Goal: Task Accomplishment & Management: Use online tool/utility

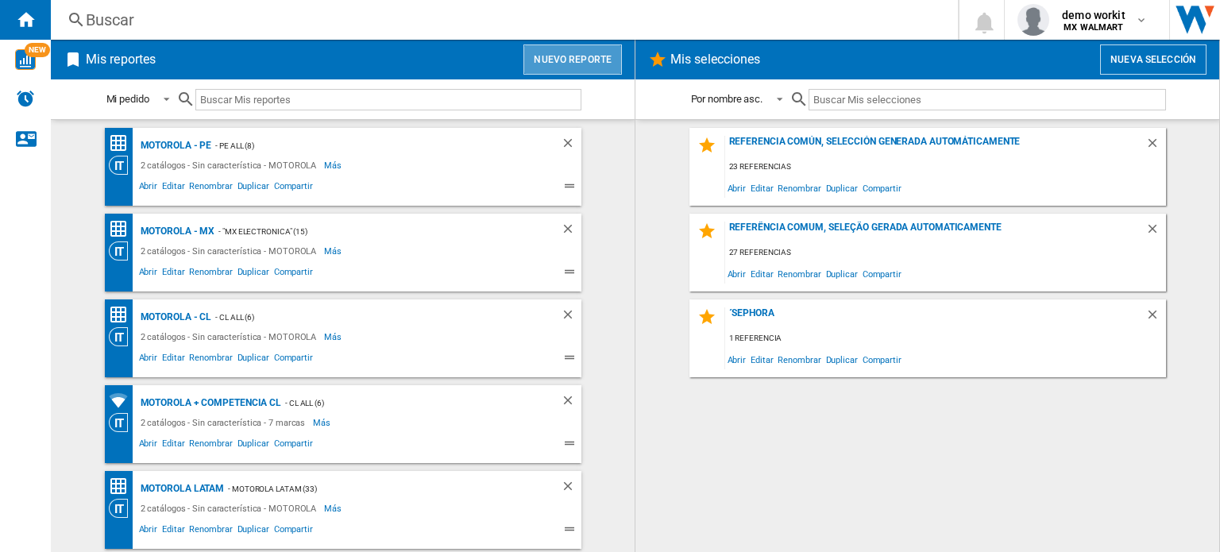
click at [588, 68] on button "Nuevo reporte" at bounding box center [573, 59] width 99 height 30
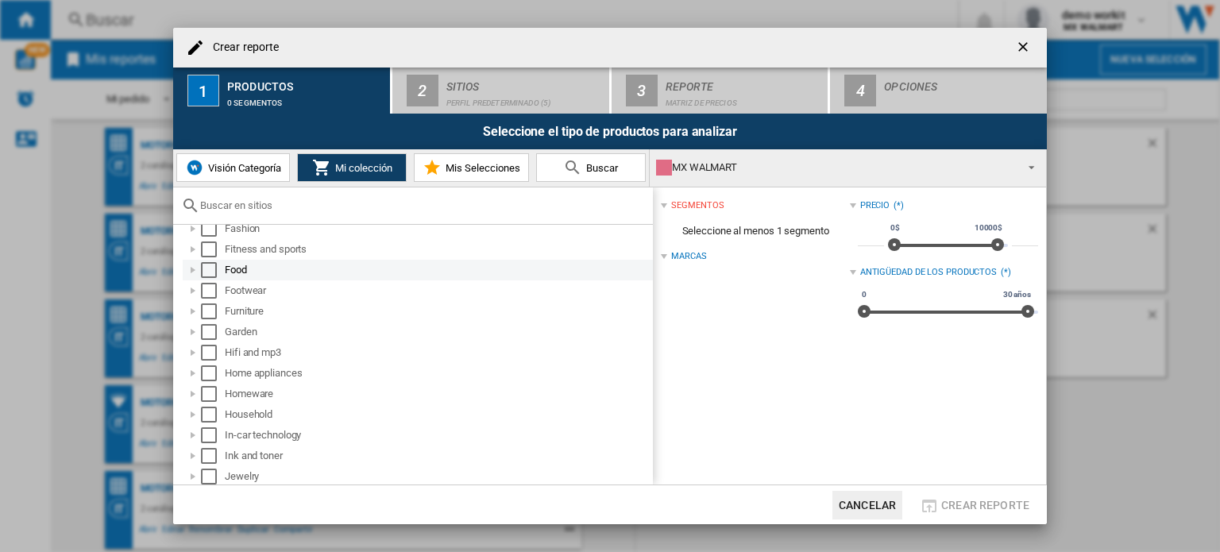
scroll to position [432, 0]
click at [194, 265] on div at bounding box center [193, 265] width 16 height 16
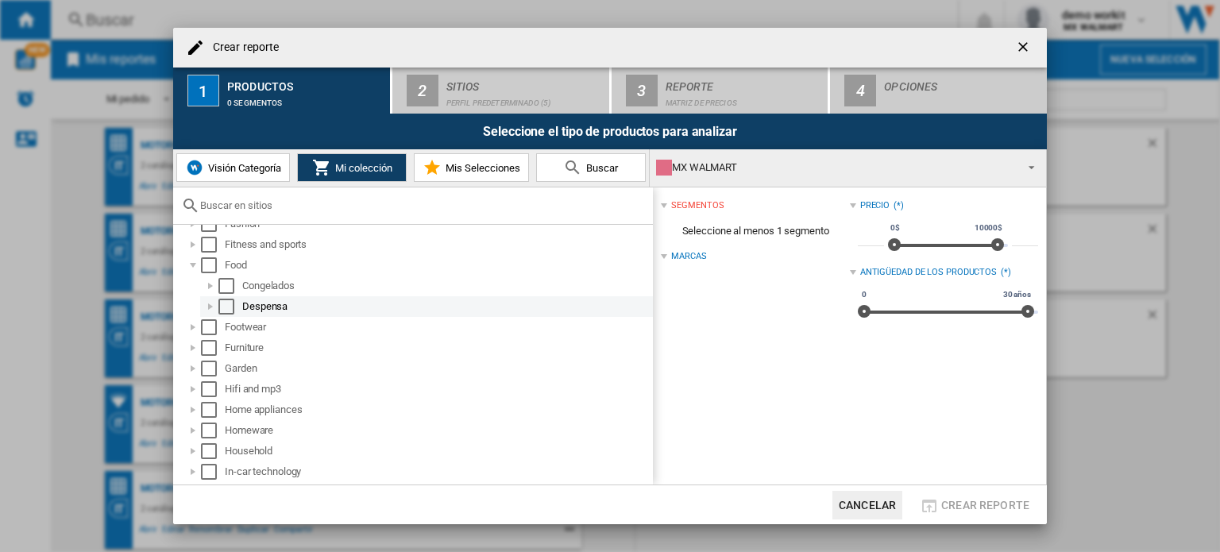
click at [213, 304] on div at bounding box center [211, 307] width 16 height 16
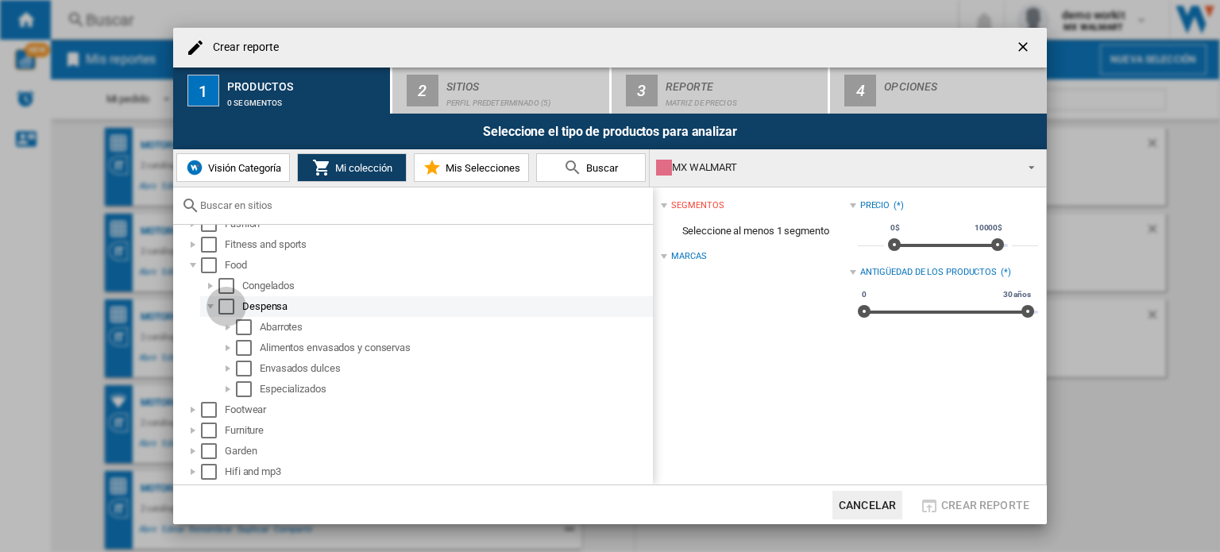
click at [227, 307] on div "Select" at bounding box center [226, 307] width 16 height 16
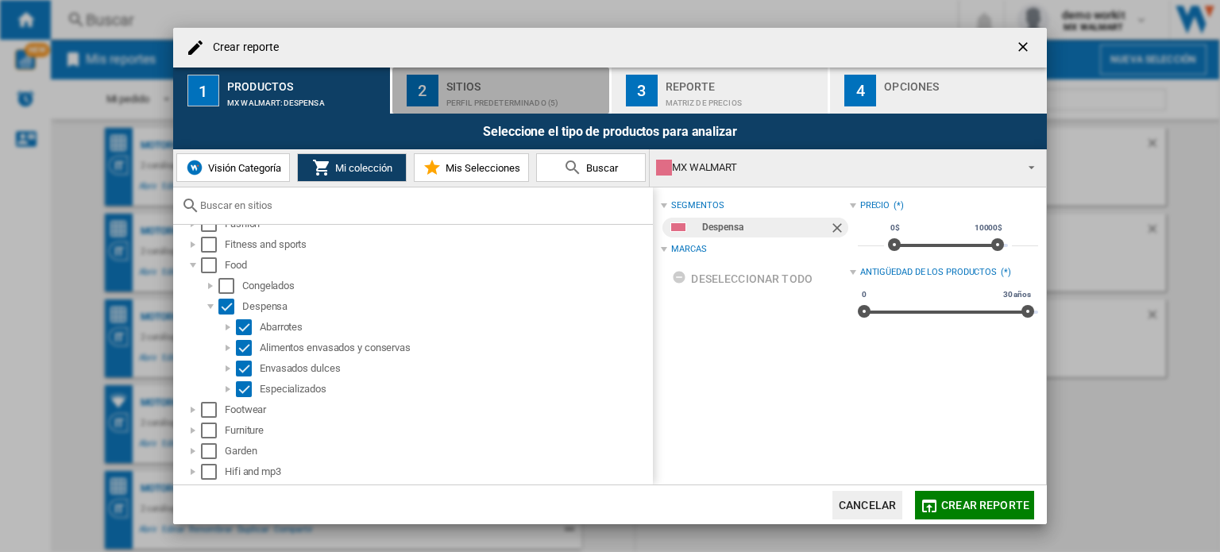
click at [498, 89] on div "Sitios" at bounding box center [524, 82] width 157 height 17
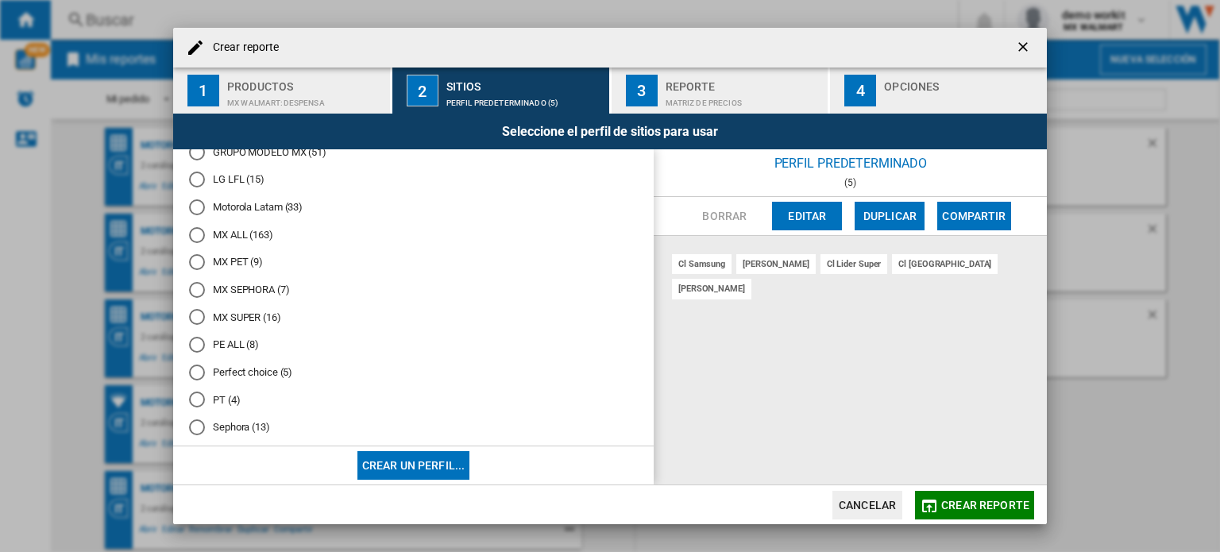
scroll to position [543, 0]
click at [200, 321] on div "MX SUPER (16)" at bounding box center [197, 317] width 16 height 16
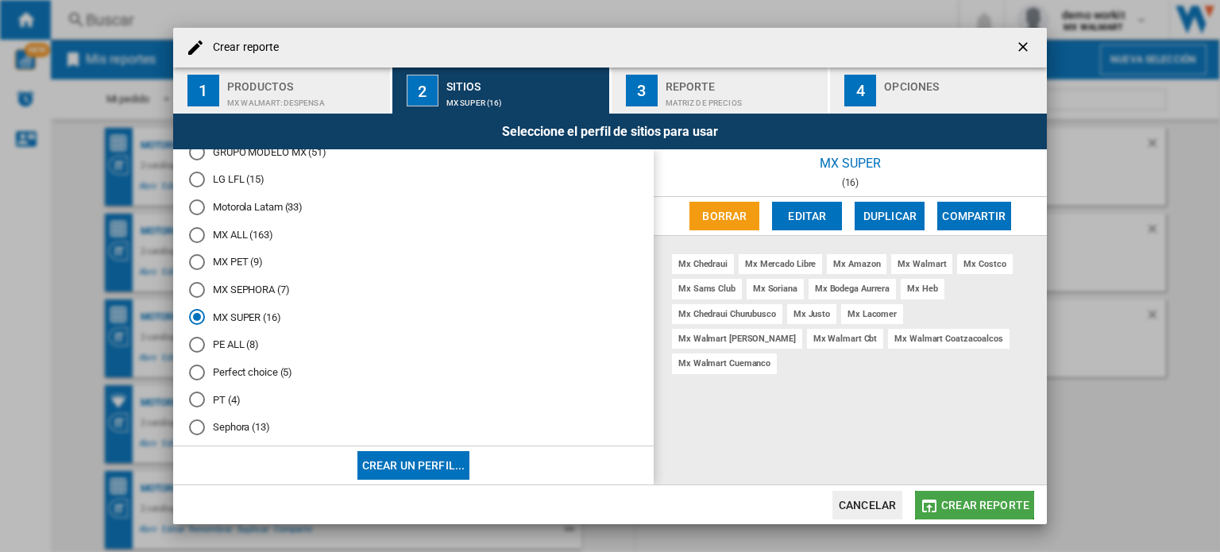
click at [965, 504] on span "Crear reporte" at bounding box center [985, 505] width 88 height 13
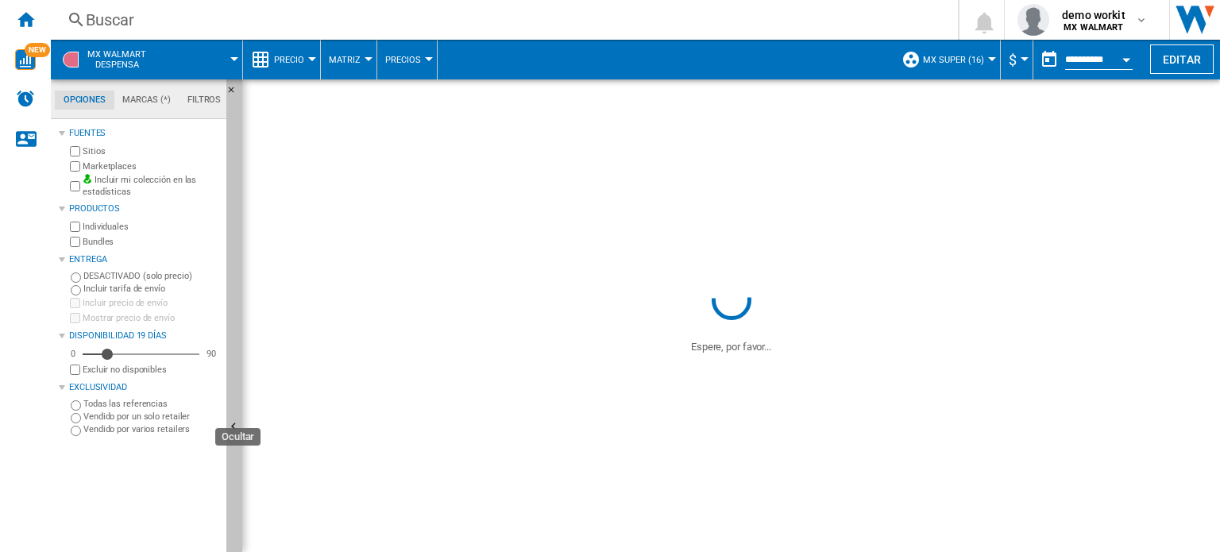
click at [236, 414] on button "Ocultar" at bounding box center [234, 427] width 16 height 697
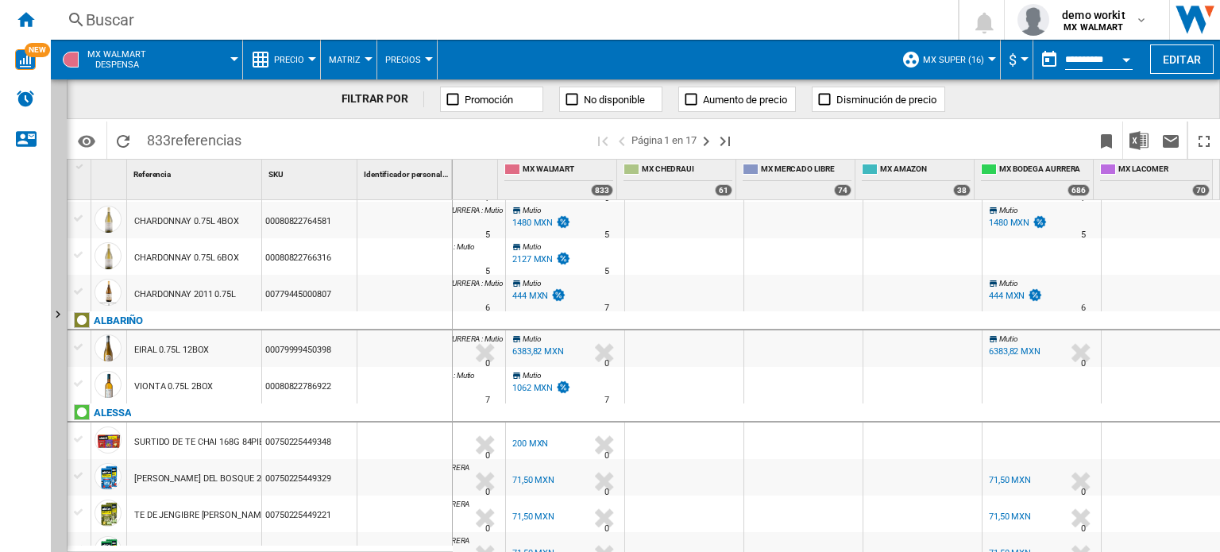
scroll to position [368, 0]
drag, startPoint x: 1024, startPoint y: 173, endPoint x: 655, endPoint y: 174, distance: 369.4
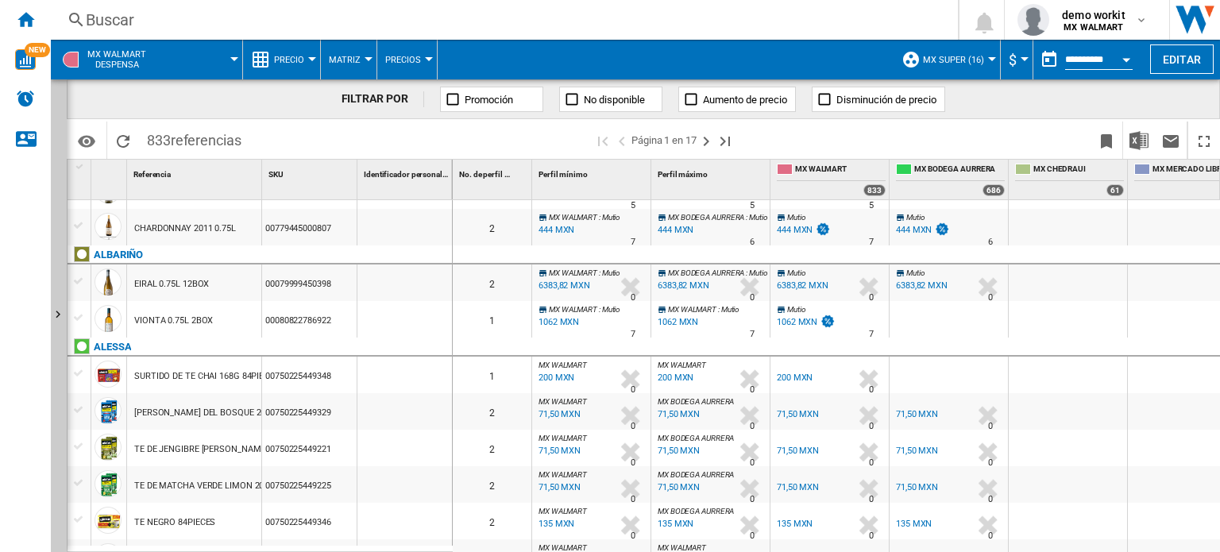
scroll to position [0, 0]
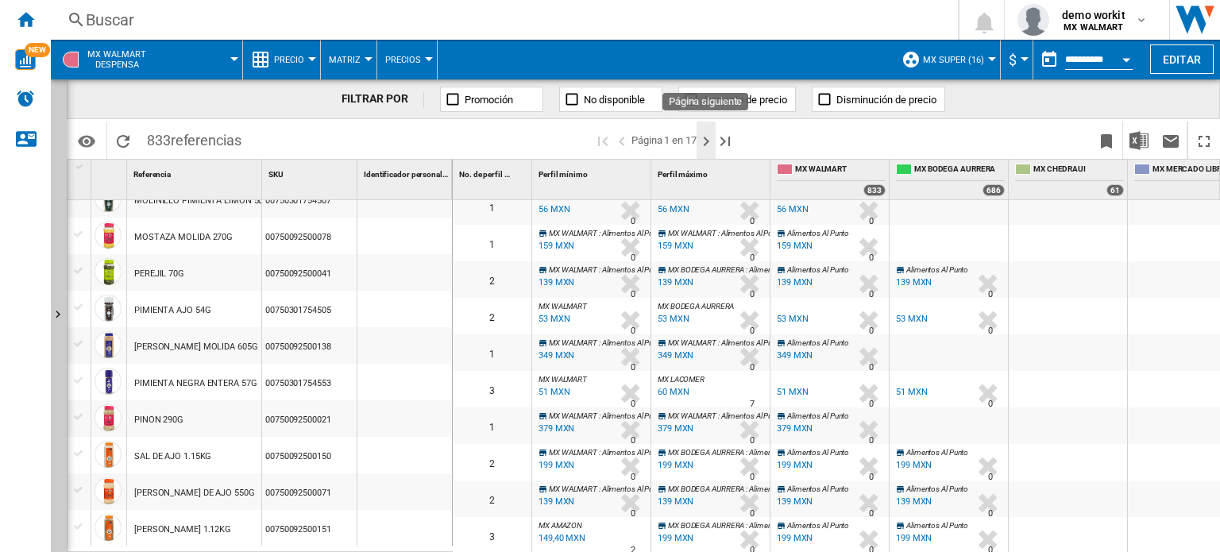
click at [707, 138] on ng-md-icon "Página siguiente" at bounding box center [706, 141] width 19 height 19
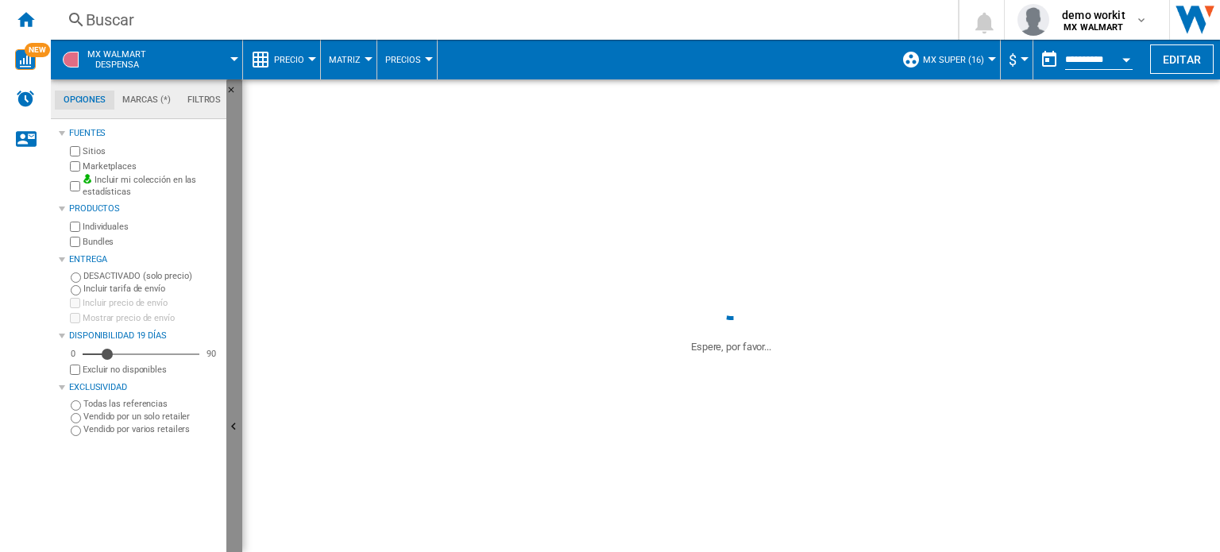
click at [235, 396] on button "Ocultar" at bounding box center [234, 427] width 16 height 697
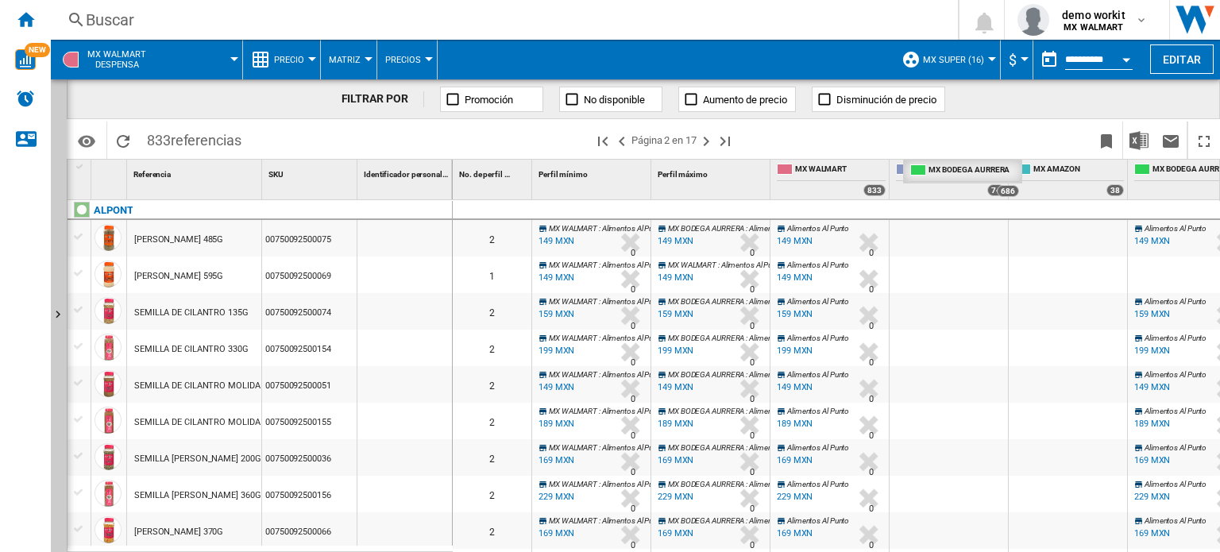
drag, startPoint x: 1166, startPoint y: 175, endPoint x: 935, endPoint y: 191, distance: 231.7
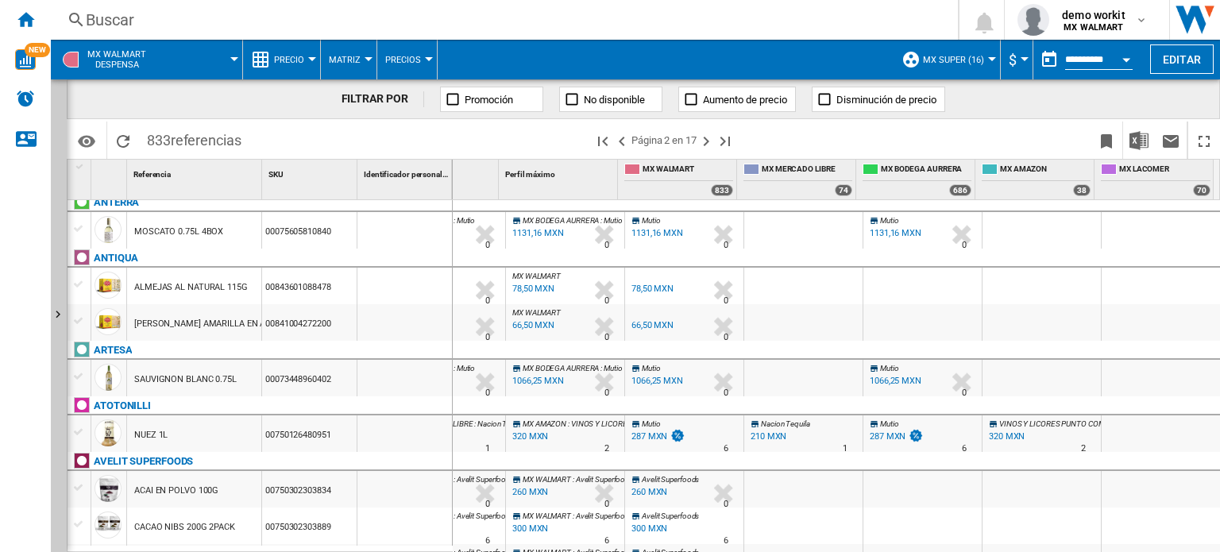
scroll to position [678, 0]
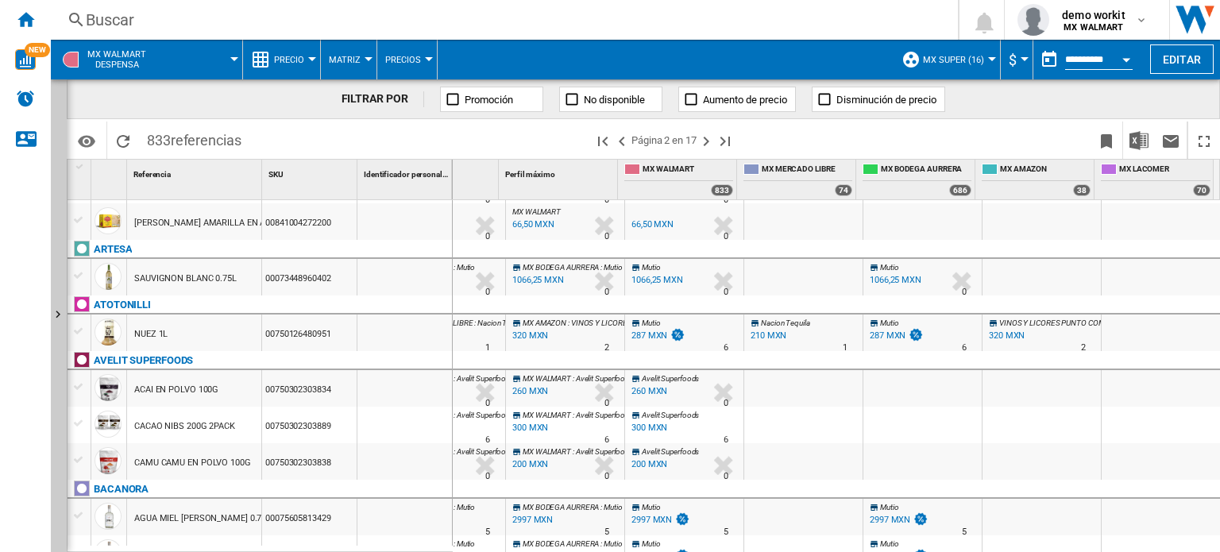
click at [302, 57] on span "Precio" at bounding box center [289, 60] width 30 height 10
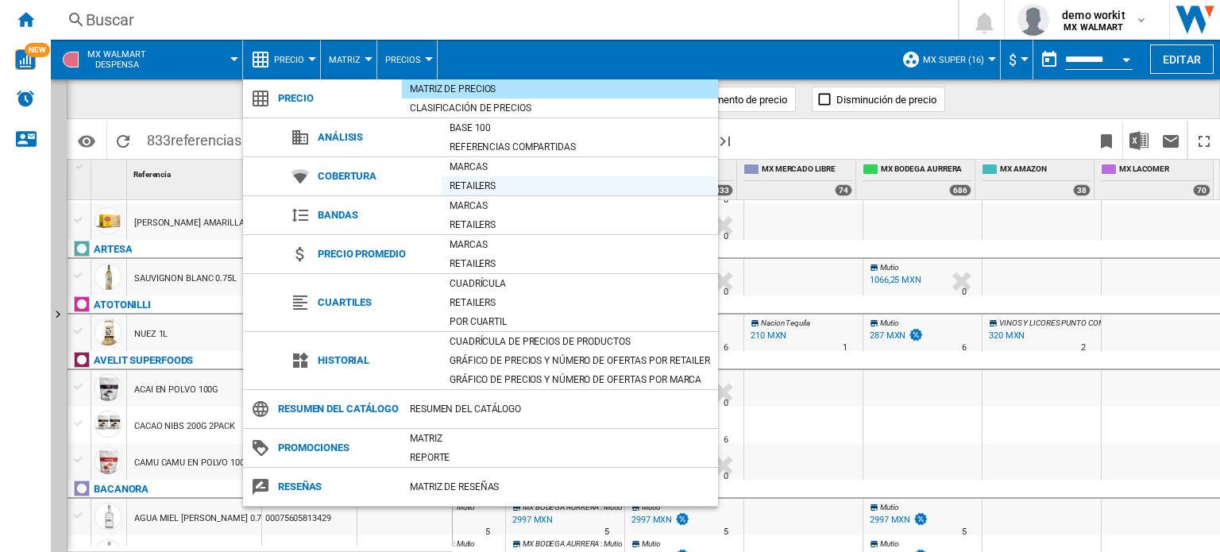
click at [464, 185] on div "Retailers" at bounding box center [580, 186] width 276 height 16
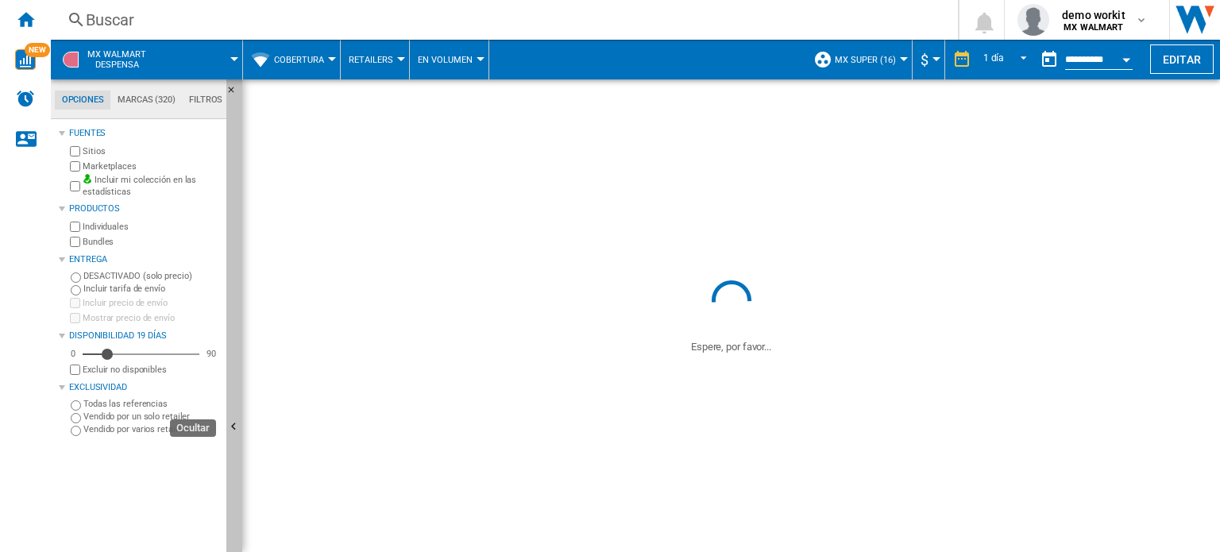
click at [235, 358] on button "Ocultar" at bounding box center [234, 427] width 16 height 697
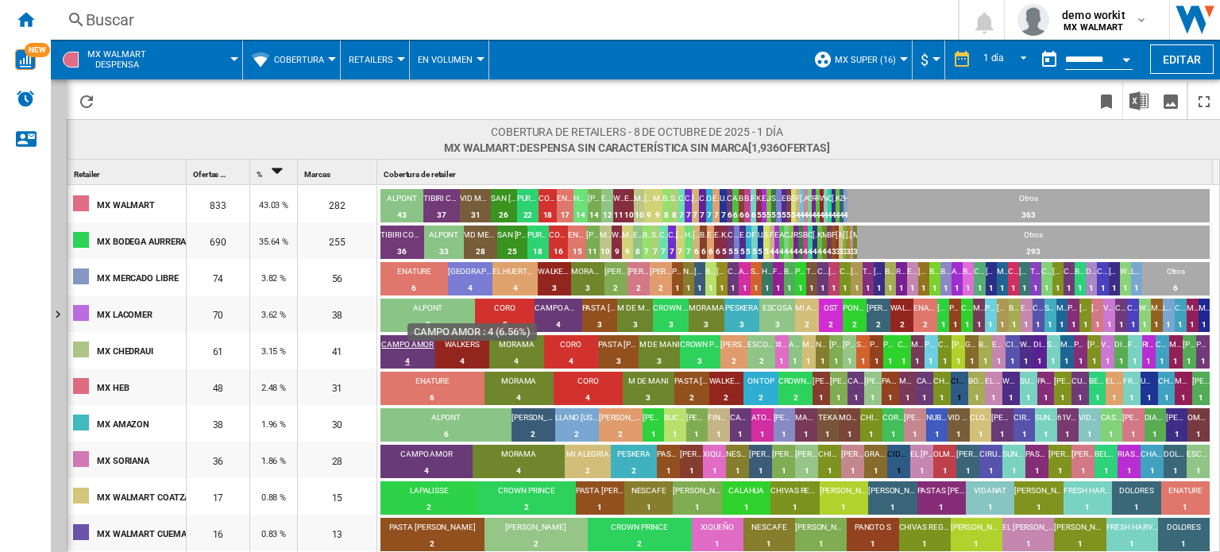
click at [417, 340] on div "CAMPO AMOR" at bounding box center [408, 346] width 55 height 14
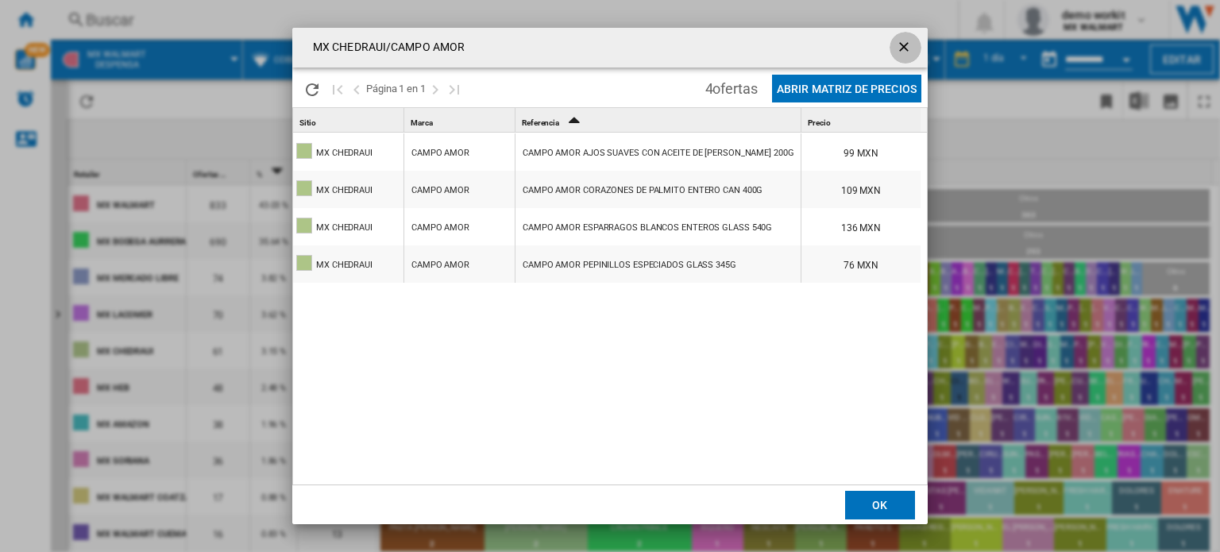
click at [899, 44] on ng-md-icon "getI18NText('BUTTONS.CLOSE_DIALOG')" at bounding box center [905, 48] width 19 height 19
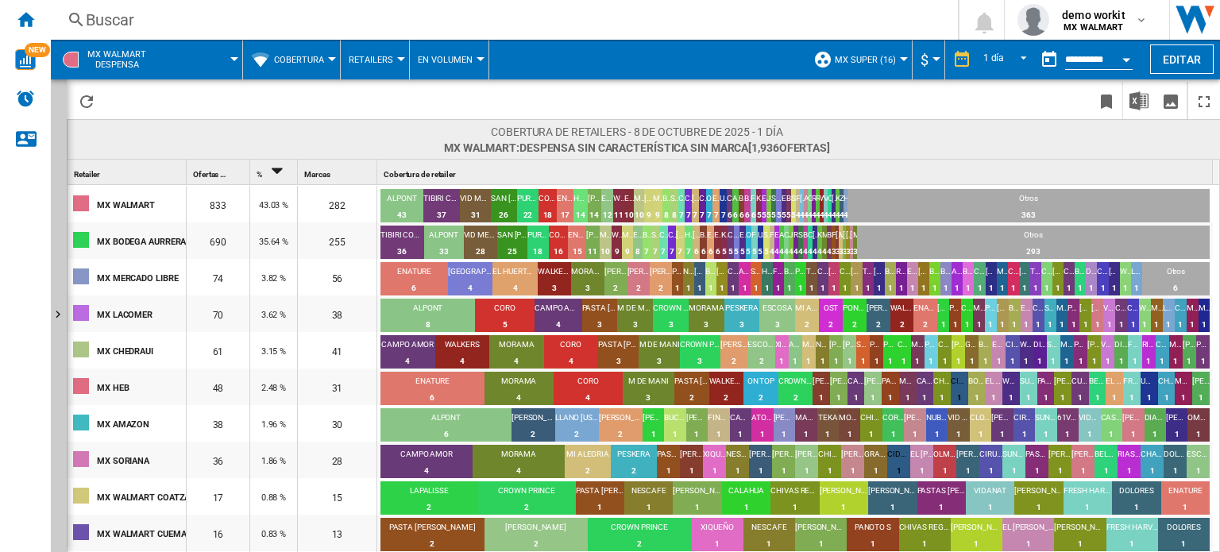
click at [323, 59] on span "Cobertura" at bounding box center [299, 60] width 50 height 10
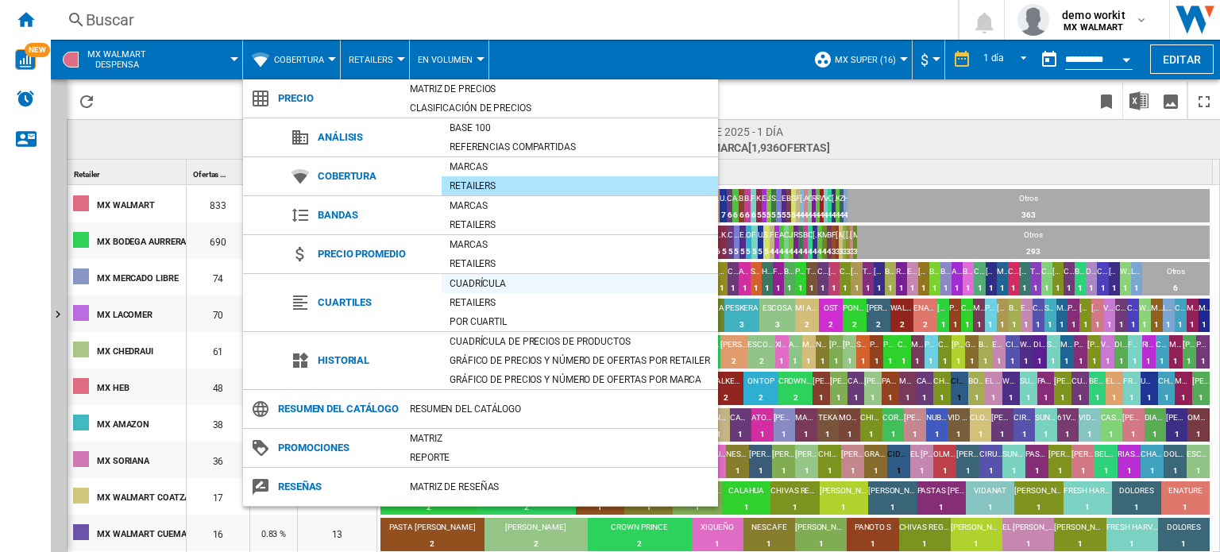
click at [487, 278] on div "Cuadrícula" at bounding box center [580, 284] width 276 height 16
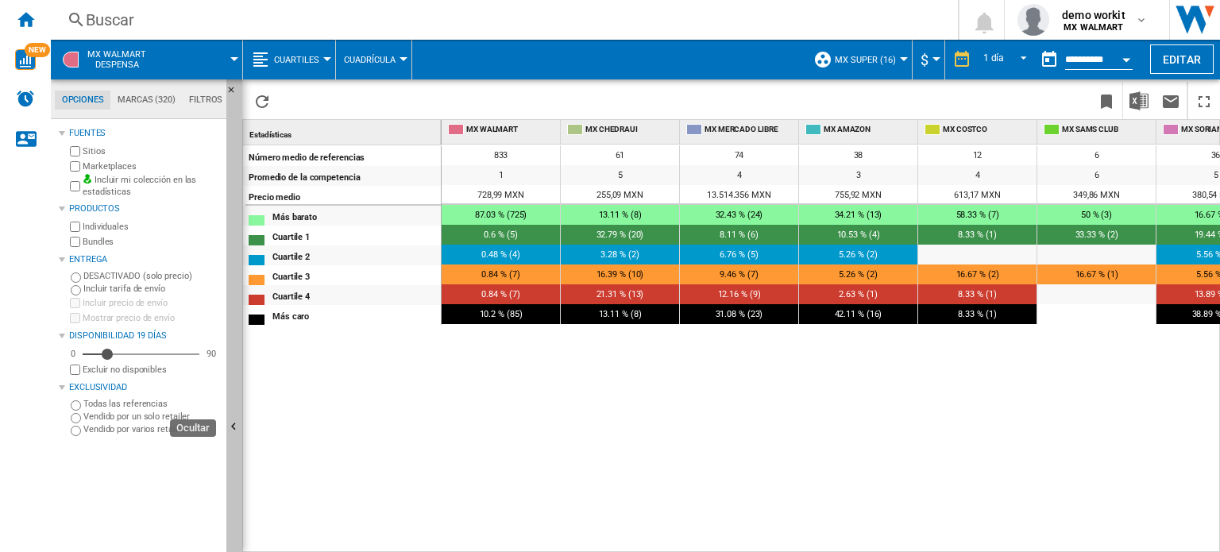
click at [231, 327] on button "Ocultar" at bounding box center [234, 427] width 16 height 697
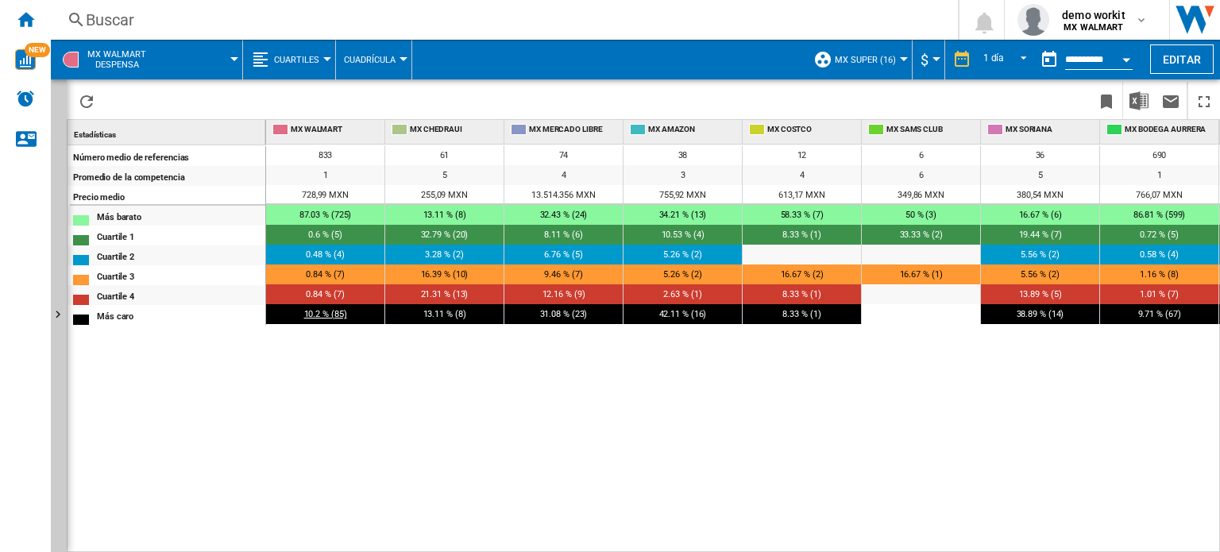
click at [326, 319] on div "10.2 % (85)" at bounding box center [325, 314] width 118 height 20
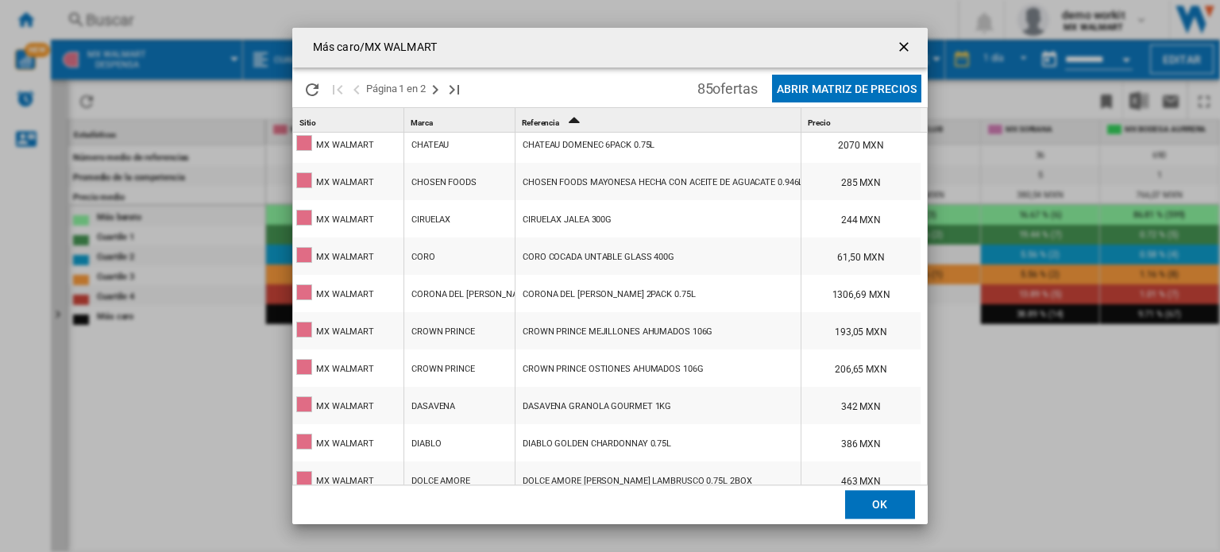
scroll to position [384, 0]
click at [899, 50] on ng-md-icon "getI18NText('BUTTONS.CLOSE_DIALOG')" at bounding box center [905, 48] width 19 height 19
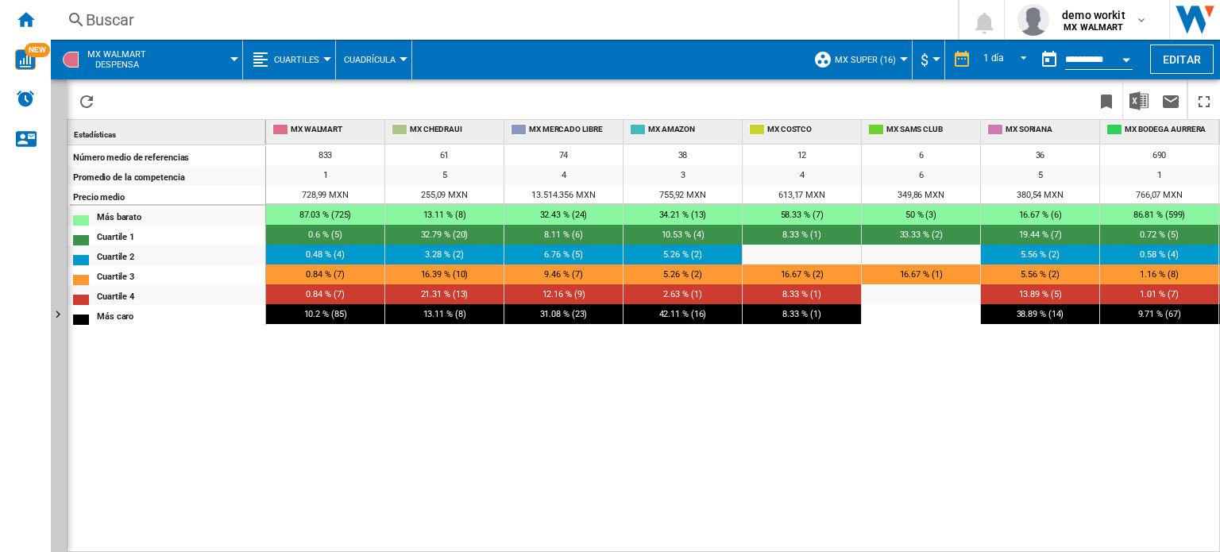
click at [303, 62] on span "Cuartiles" at bounding box center [296, 60] width 45 height 10
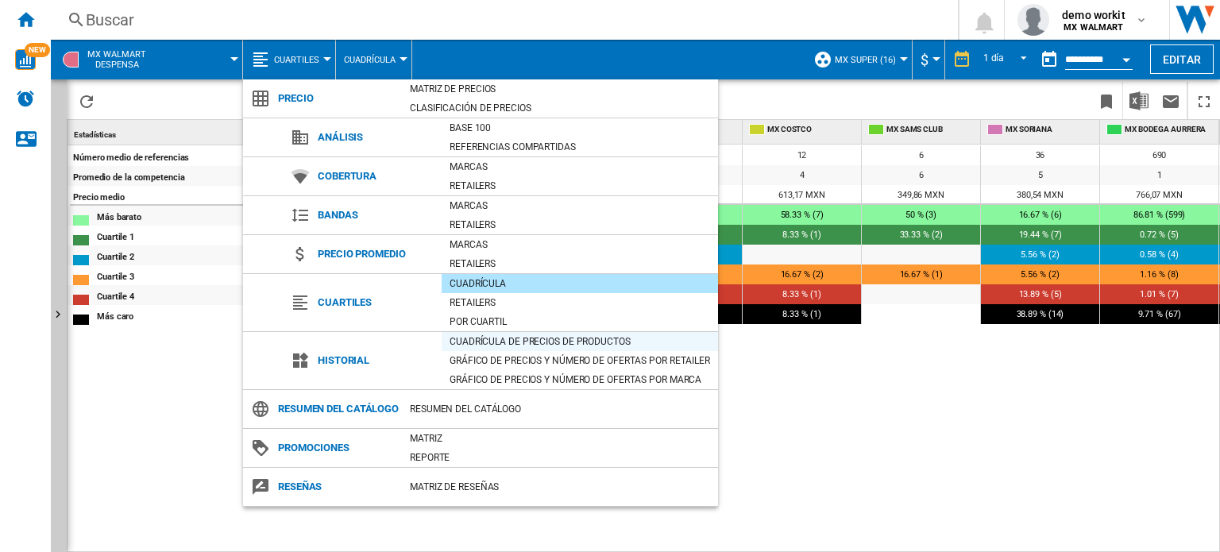
click at [518, 349] on div "Cuadrícula de precios de productos" at bounding box center [580, 341] width 276 height 19
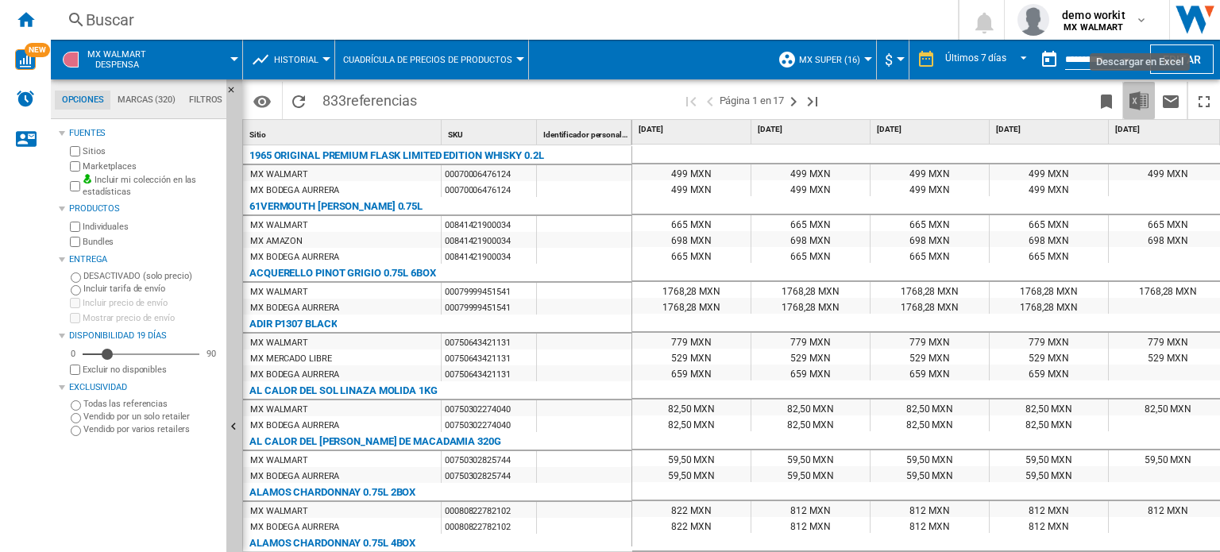
click at [1139, 105] on img "Descargar en Excel" at bounding box center [1139, 100] width 19 height 19
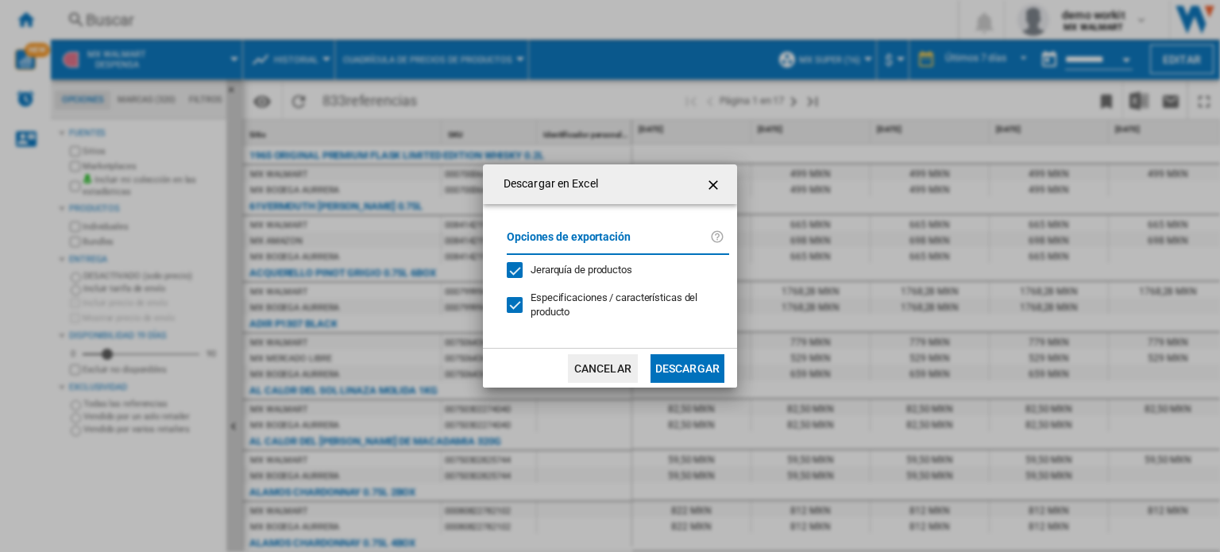
click at [709, 179] on ng-md-icon "getI18NText('BUTTONS.CLOSE_DIALOG')" at bounding box center [714, 185] width 19 height 19
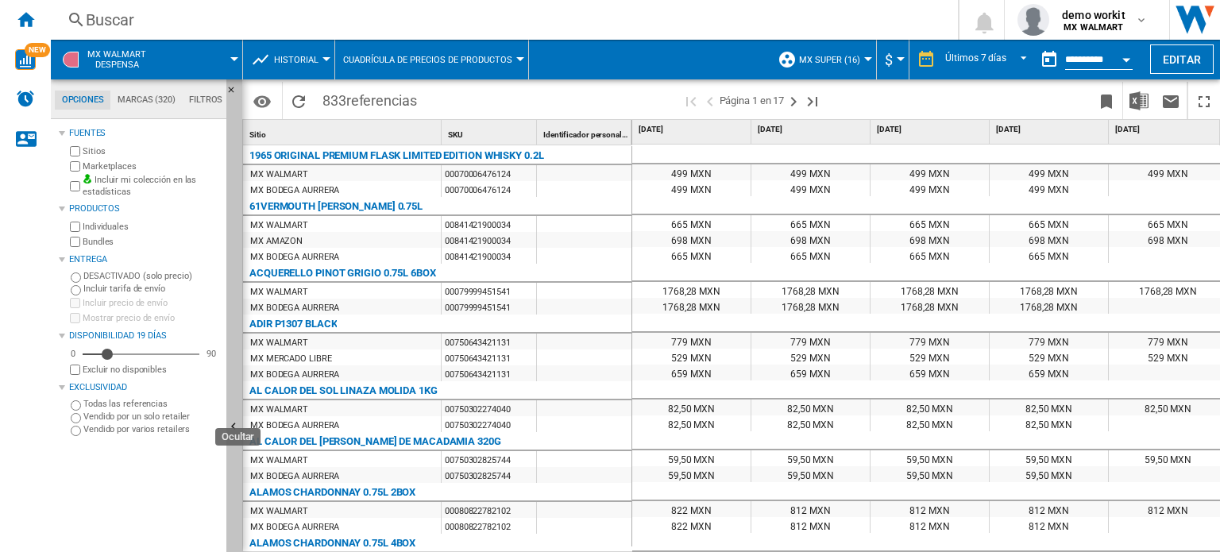
click at [240, 412] on button "Ocultar" at bounding box center [234, 427] width 16 height 697
